Goal: Information Seeking & Learning: Understand process/instructions

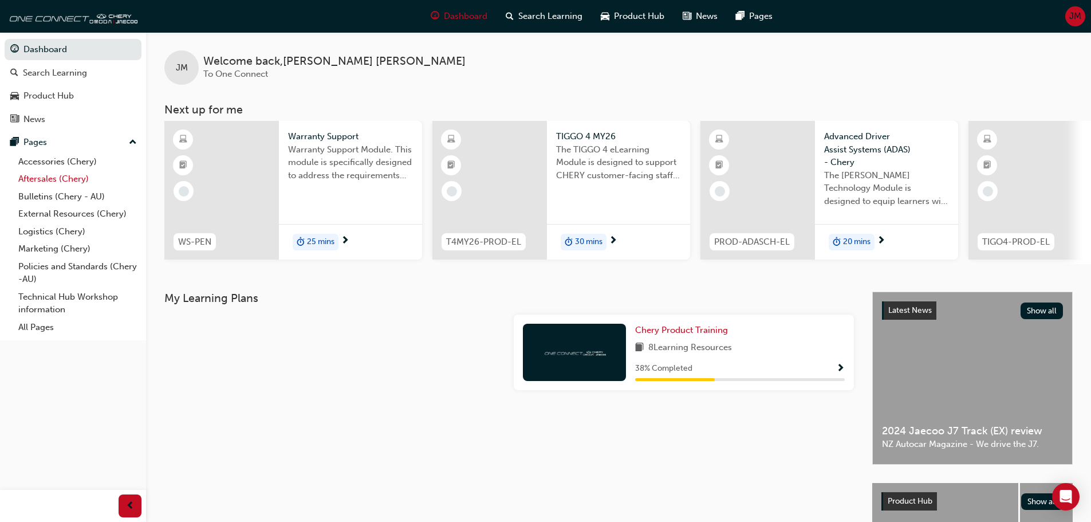
click at [56, 172] on link "Aftersales (Chery)" at bounding box center [78, 179] width 128 height 18
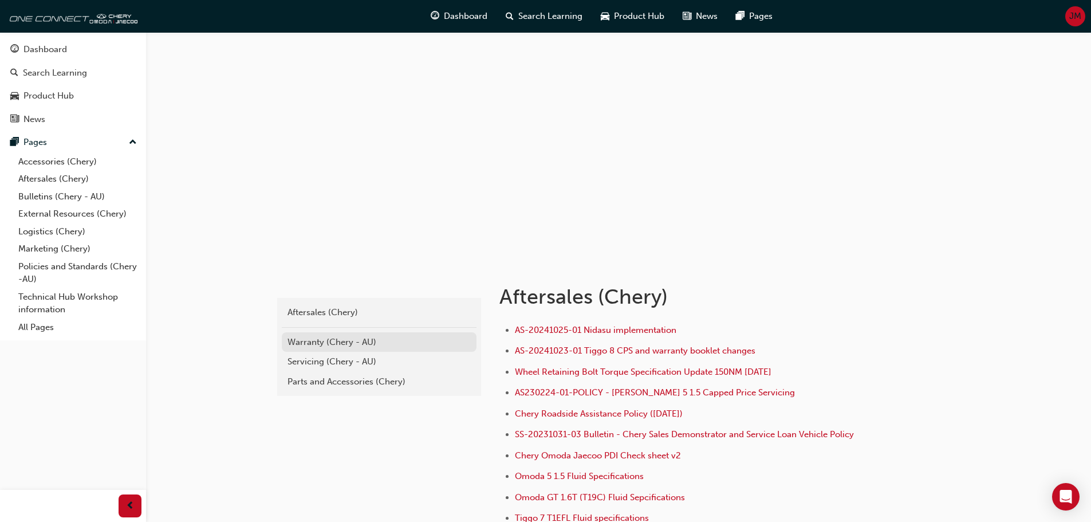
click at [311, 337] on div "Warranty (Chery - AU)" at bounding box center [378, 341] width 183 height 13
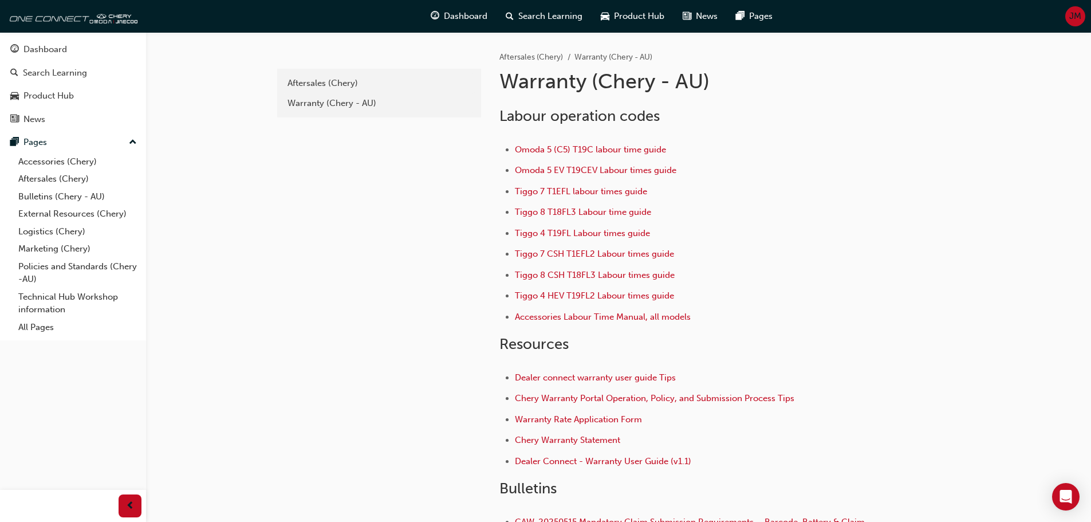
scroll to position [114, 0]
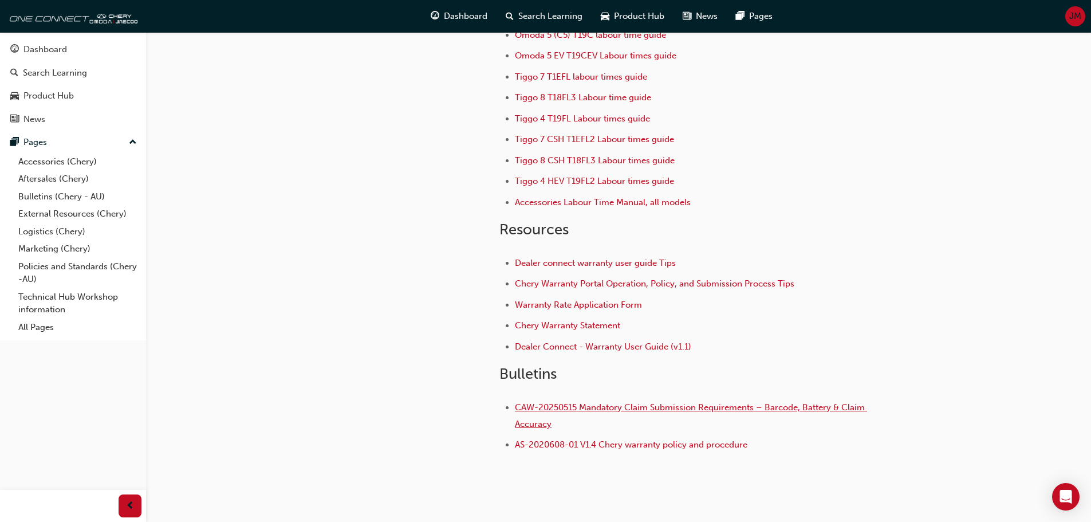
click at [704, 405] on span "CAW-20250515 Mandatory Claim Submission Requirements – Barcode, Battery & Claim…" at bounding box center [691, 415] width 352 height 27
